Goal: Task Accomplishment & Management: Manage account settings

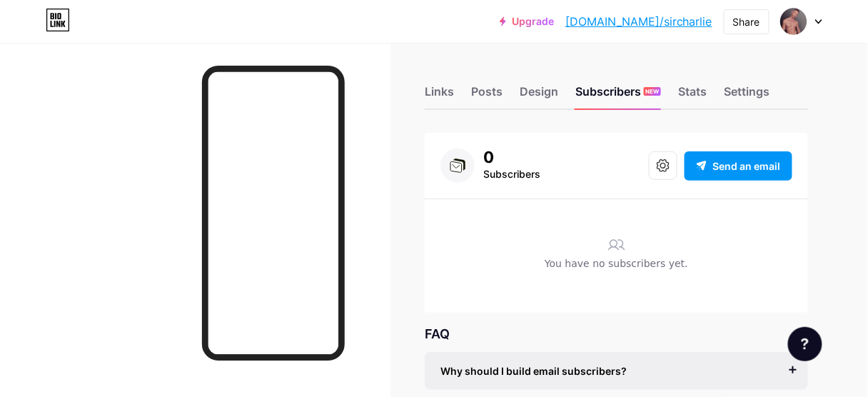
click at [682, 79] on div "Links Posts Design Subscribers NEW Stats Settings" at bounding box center [616, 85] width 383 height 50
click at [694, 97] on div "Stats" at bounding box center [692, 96] width 29 height 26
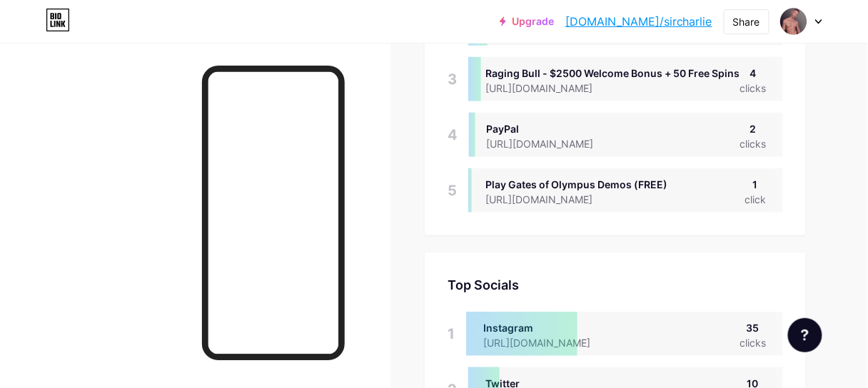
scroll to position [285, 0]
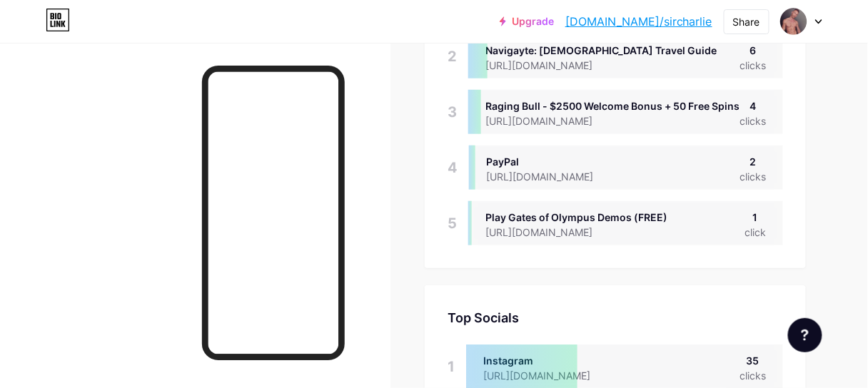
scroll to position [23, 0]
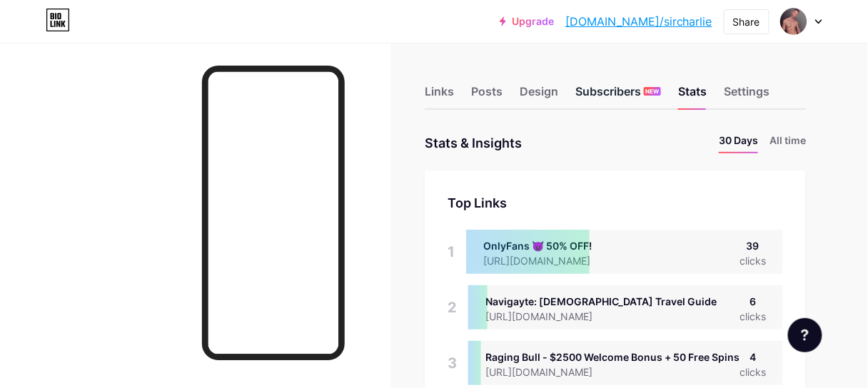
click at [643, 96] on div "Subscribers NEW" at bounding box center [618, 96] width 86 height 26
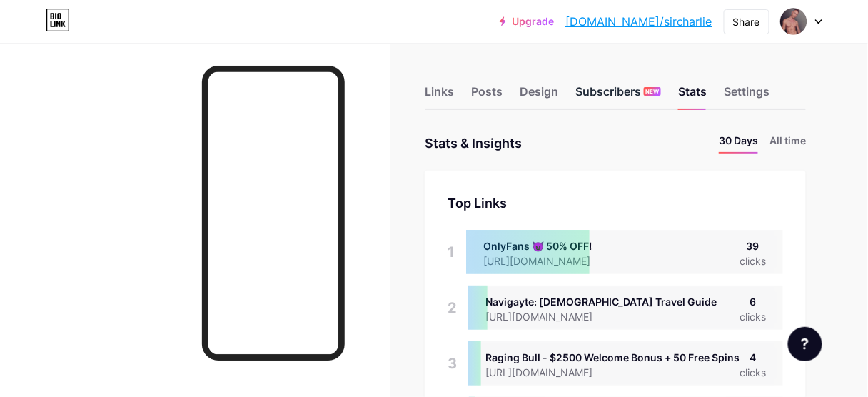
click at [639, 99] on div "Subscribers NEW" at bounding box center [618, 96] width 86 height 26
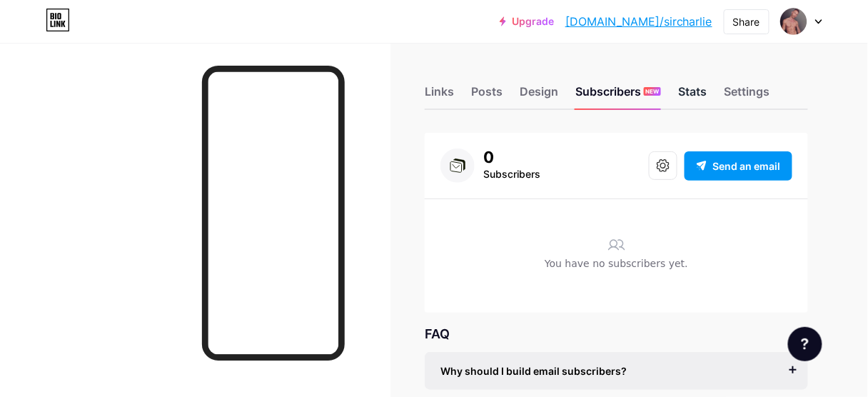
click at [701, 91] on div "Stats" at bounding box center [692, 96] width 29 height 26
